Goal: Information Seeking & Learning: Learn about a topic

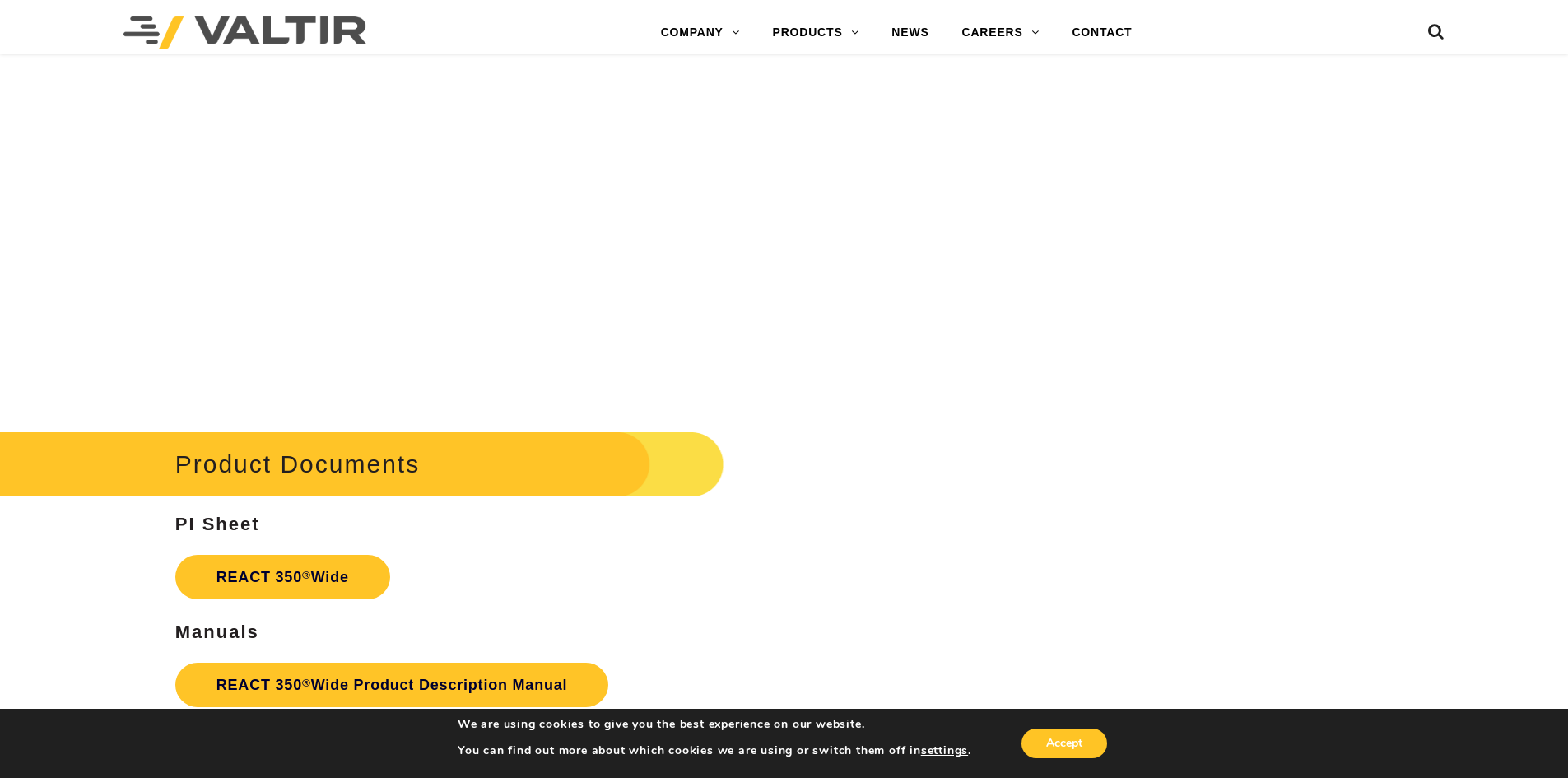
scroll to position [2715, 0]
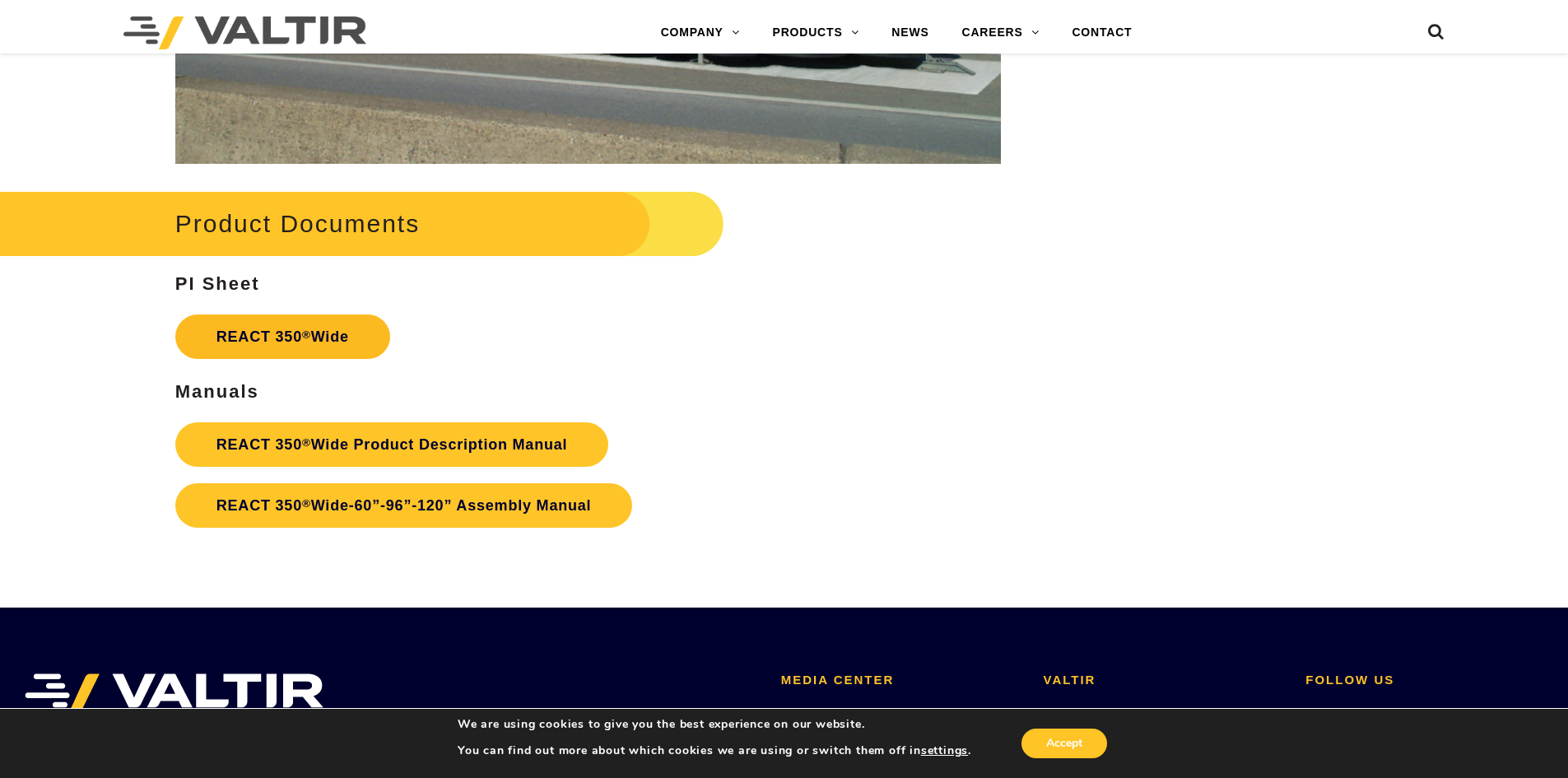
click at [275, 336] on link "REACT 350 ® Wide" at bounding box center [283, 336] width 215 height 44
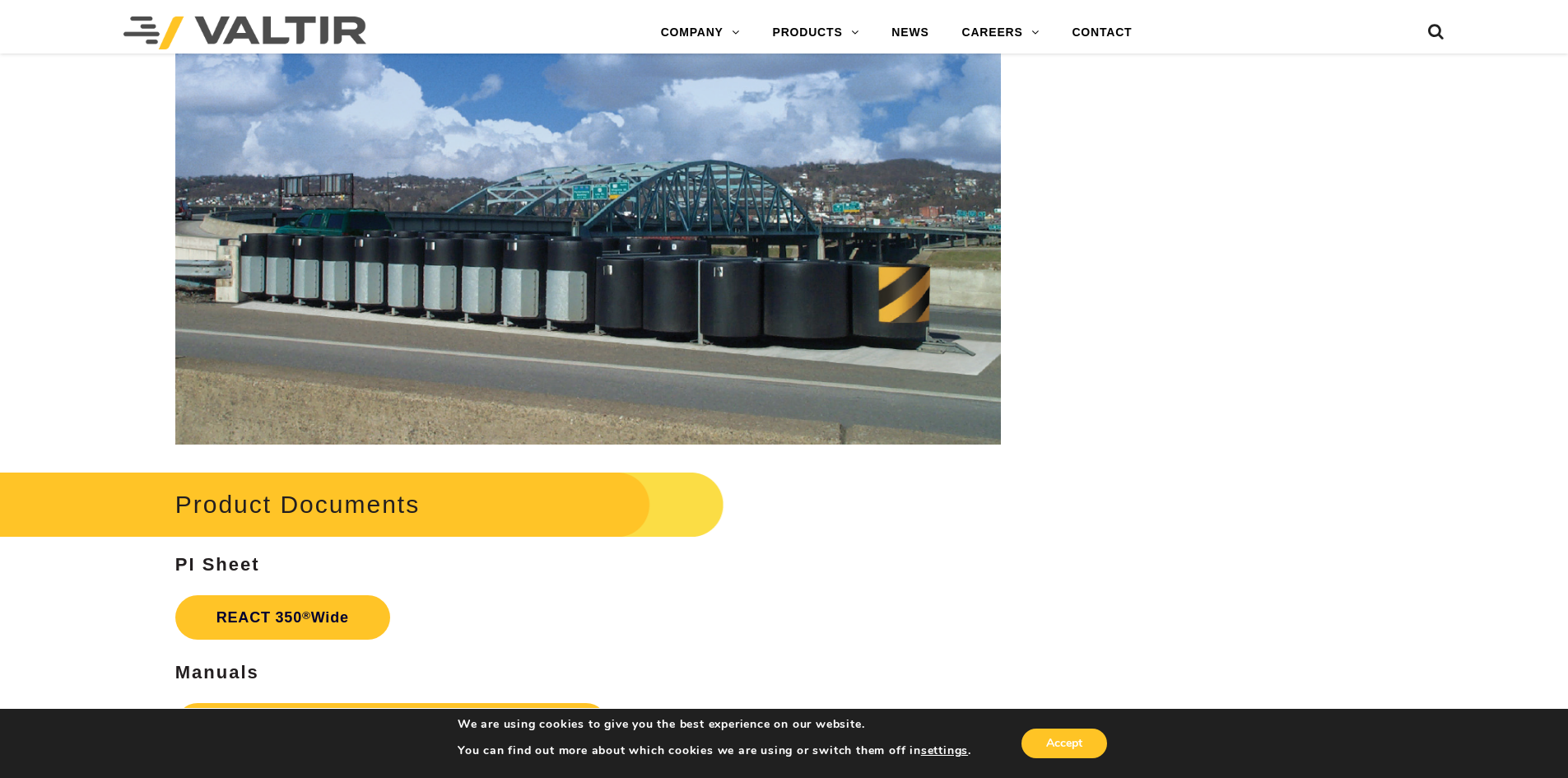
scroll to position [2633, 0]
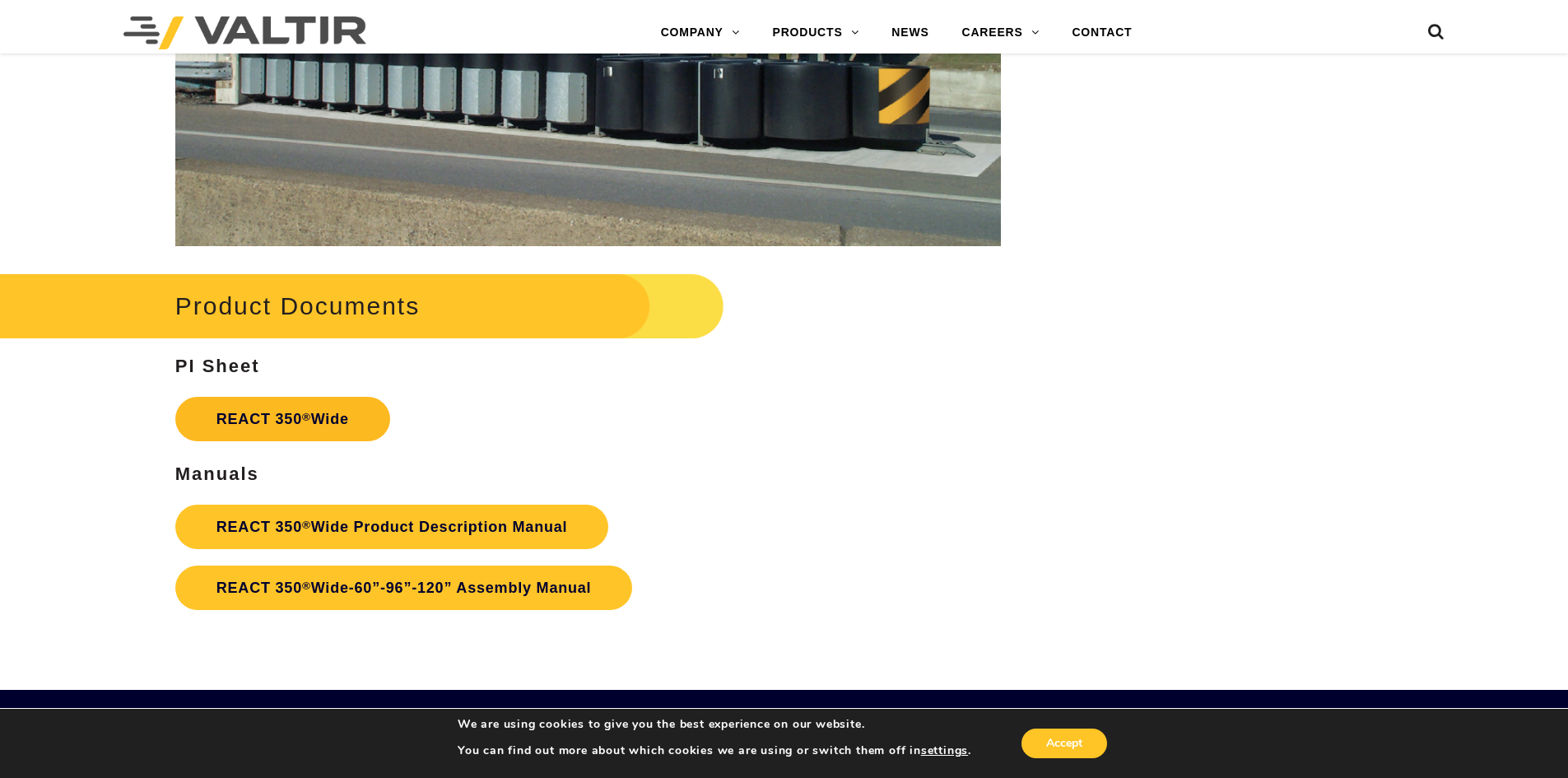
click at [333, 422] on link "REACT 350 ® Wide" at bounding box center [283, 419] width 215 height 44
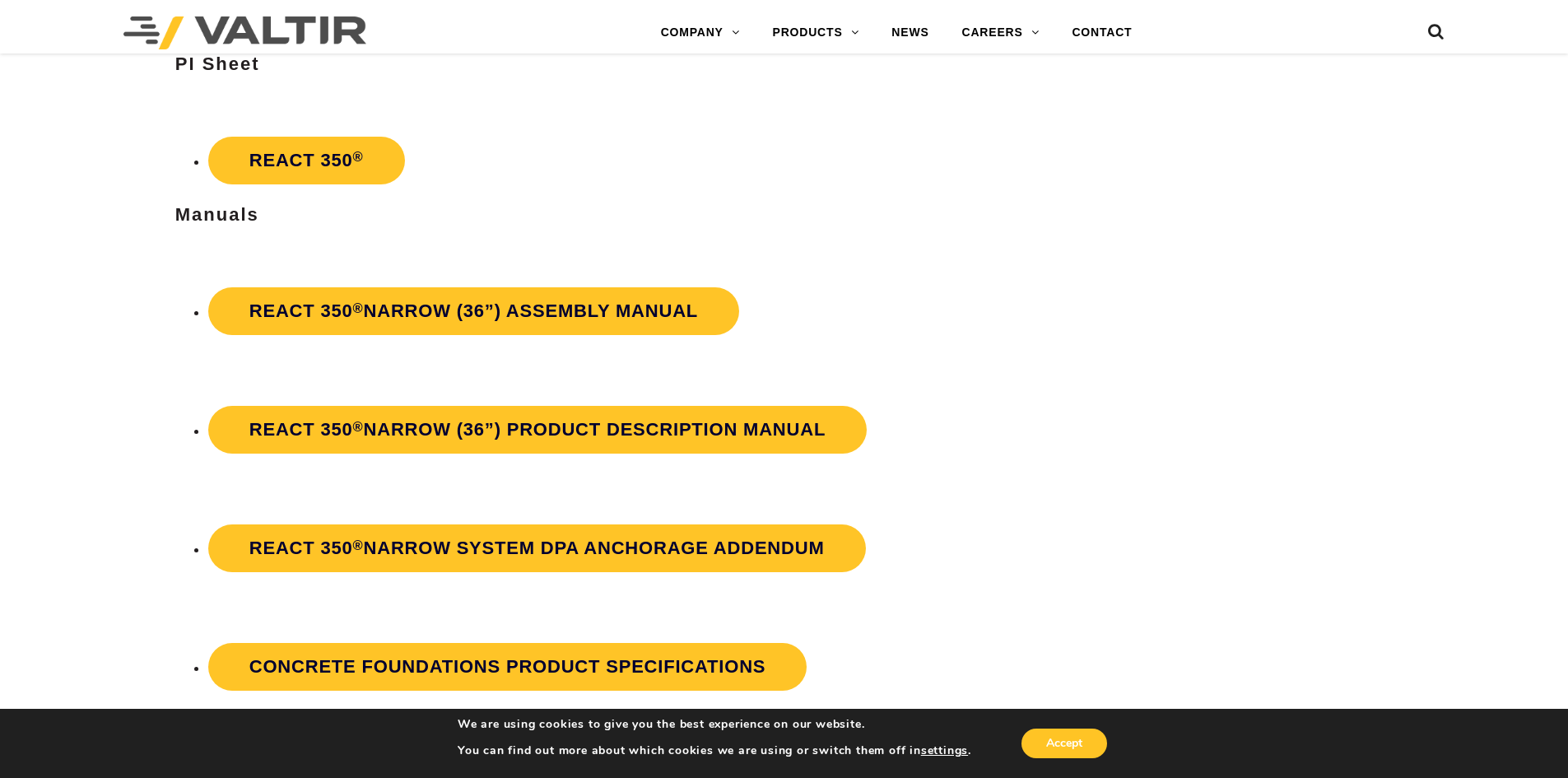
scroll to position [3127, 0]
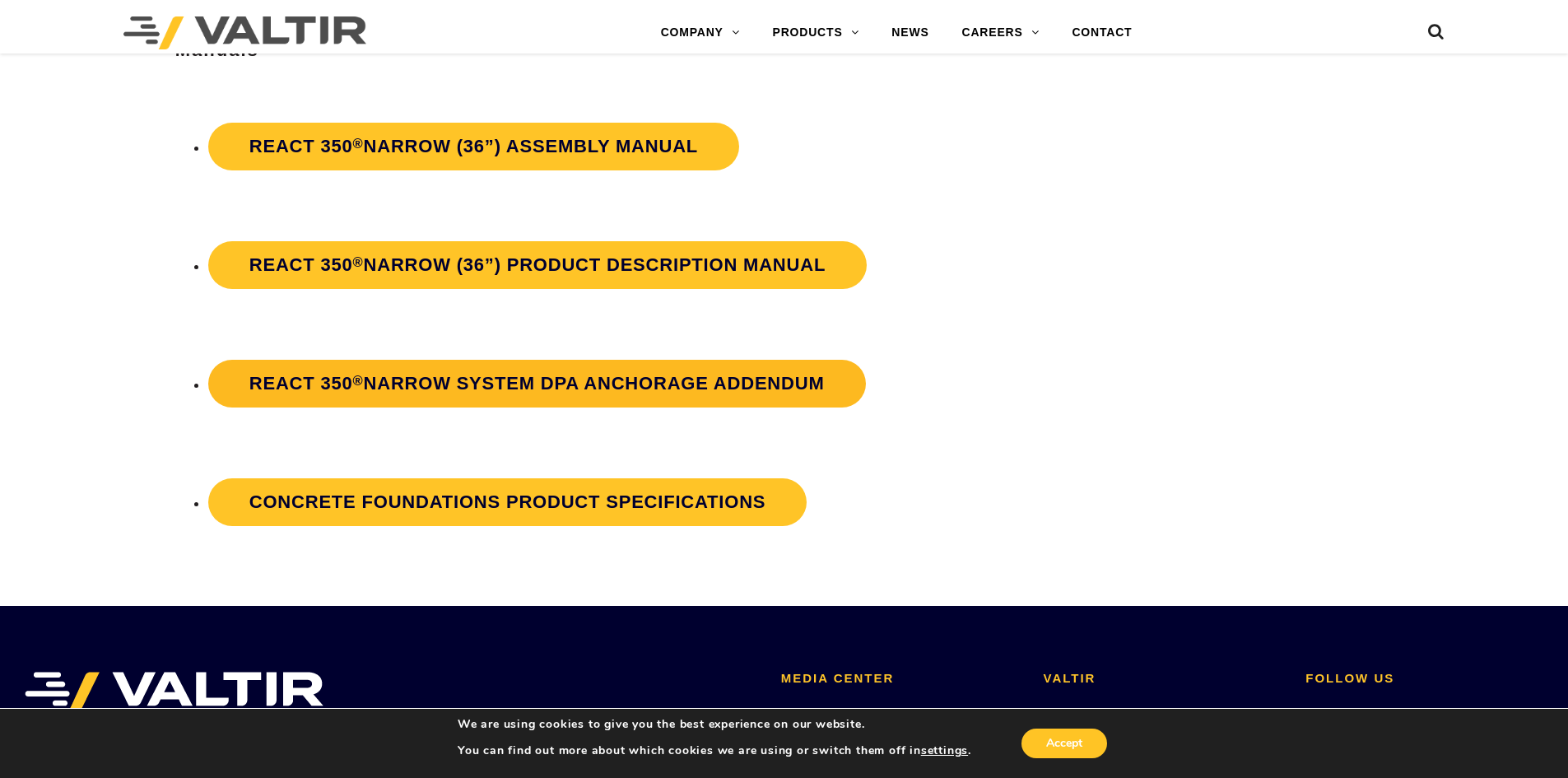
click at [620, 384] on strong "REACT 350 ® Narrow System DPA Anchorage Addendum" at bounding box center [537, 383] width 575 height 21
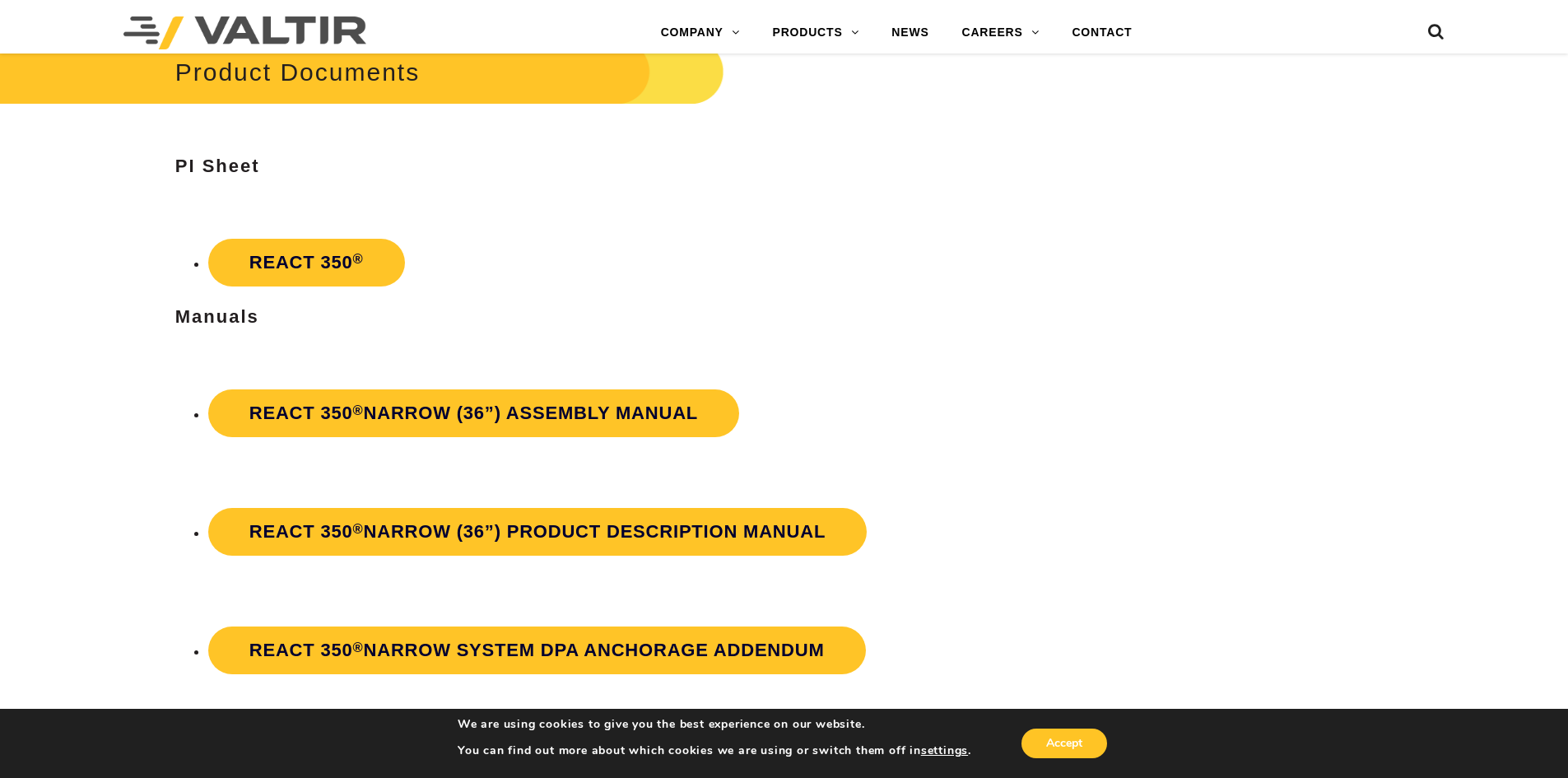
scroll to position [2551, 0]
